Goal: Find specific page/section: Find specific page/section

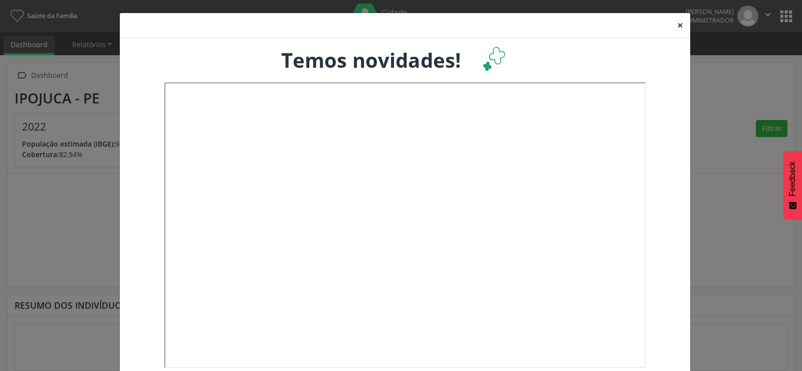
click at [672, 26] on button "×" at bounding box center [680, 25] width 20 height 25
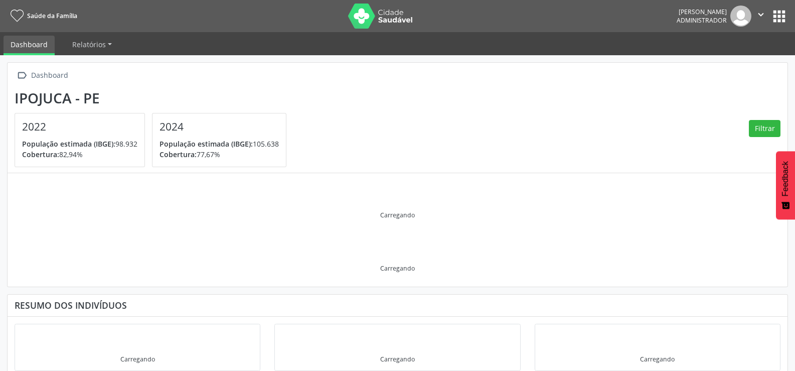
click at [780, 19] on button "apps" at bounding box center [779, 17] width 18 height 18
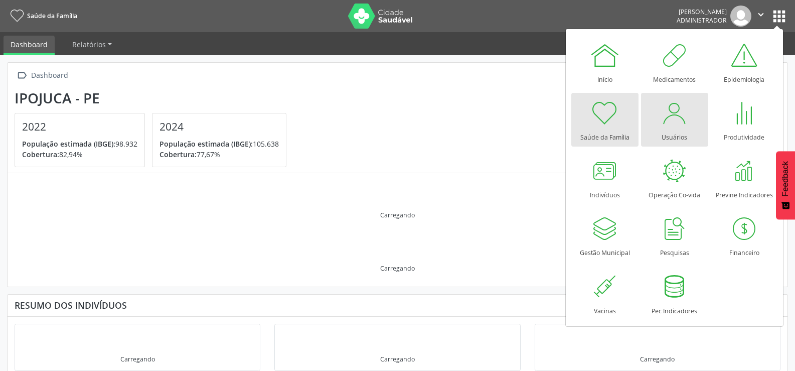
click at [665, 115] on div at bounding box center [674, 113] width 30 height 30
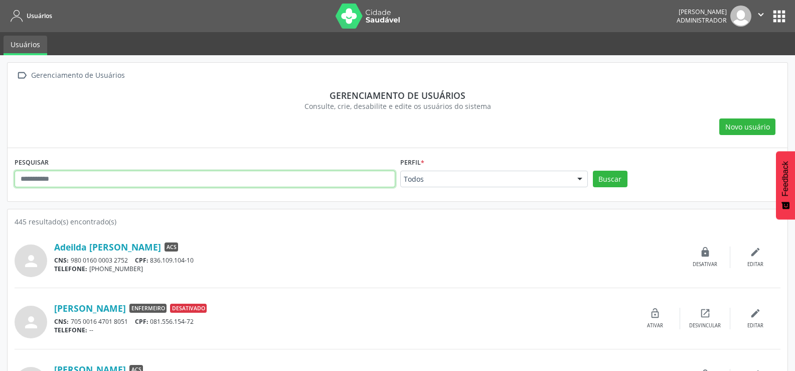
click at [170, 181] on input "text" at bounding box center [205, 178] width 381 height 17
type input "*******"
click at [593, 170] on button "Buscar" at bounding box center [610, 178] width 35 height 17
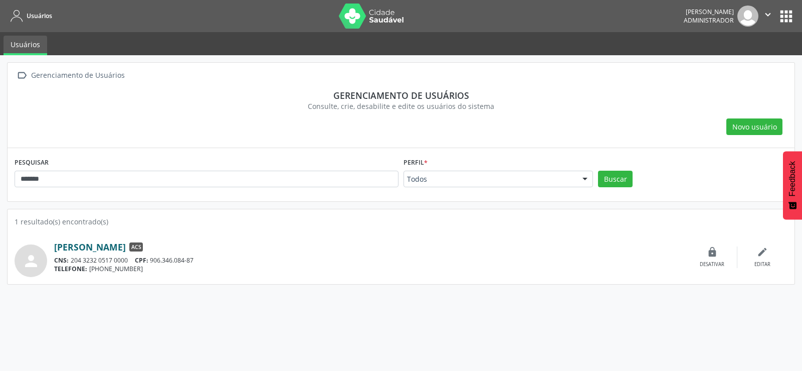
click at [126, 245] on link "Liliane Lima dos Santos Silva" at bounding box center [90, 246] width 72 height 11
drag, startPoint x: 43, startPoint y: 181, endPoint x: 0, endPoint y: 185, distance: 43.3
click at [0, 185] on div " Gerenciamento de Usuários Gerenciamento de usuários Consulte, crie, desabilit…" at bounding box center [401, 212] width 802 height 315
click at [102, 243] on link "Liliane Lima dos Santos Silva" at bounding box center [90, 246] width 72 height 11
